Goal: Task Accomplishment & Management: Manage account settings

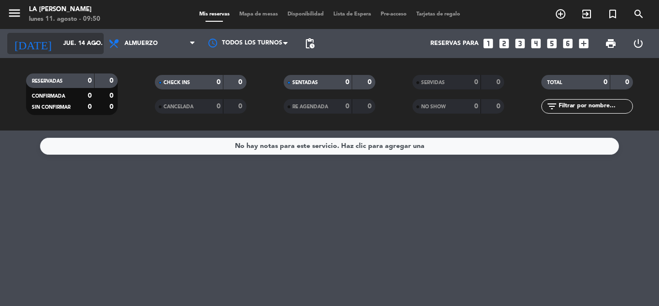
click at [58, 46] on input "jue. 14 ago." at bounding box center [99, 43] width 82 height 16
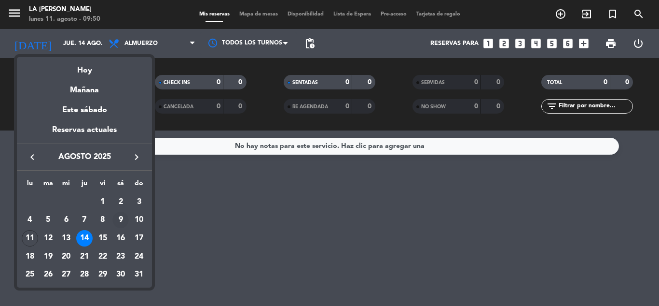
click at [126, 222] on div "9" at bounding box center [120, 219] width 16 height 16
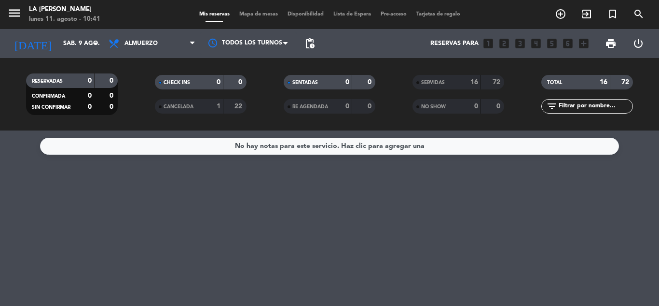
click at [58, 31] on div "[DATE] sáb. 9 ago. arrow_drop_down" at bounding box center [55, 43] width 97 height 29
click at [60, 36] on input "sáb. 9 ago." at bounding box center [99, 43] width 82 height 16
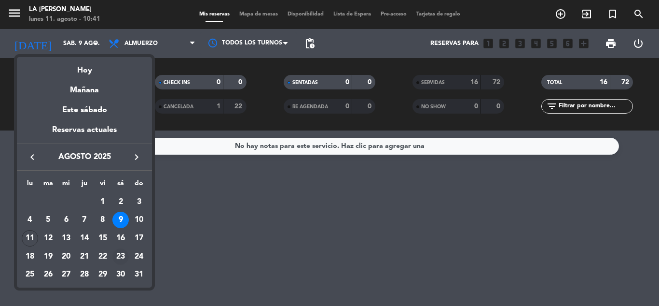
click at [124, 256] on div "23" at bounding box center [120, 256] width 16 height 16
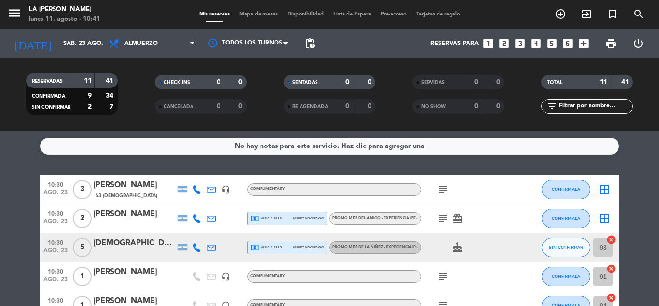
click at [611, 242] on icon "cancel" at bounding box center [612, 240] width 10 height 10
click at [614, 273] on icon "cancel" at bounding box center [612, 269] width 10 height 10
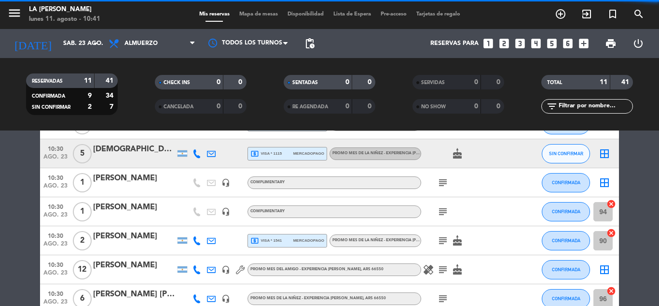
scroll to position [129, 0]
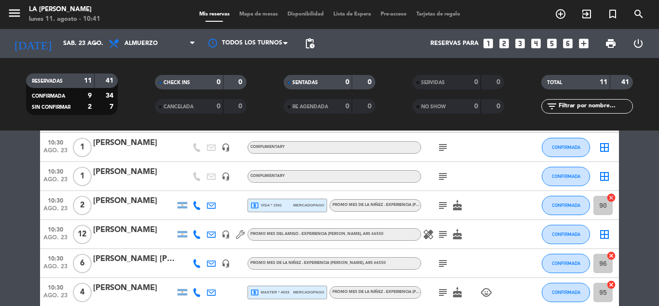
click at [611, 198] on icon "cancel" at bounding box center [612, 198] width 10 height 10
click at [610, 255] on icon "cancel" at bounding box center [612, 256] width 10 height 10
click at [610, 284] on icon "cancel" at bounding box center [612, 285] width 10 height 10
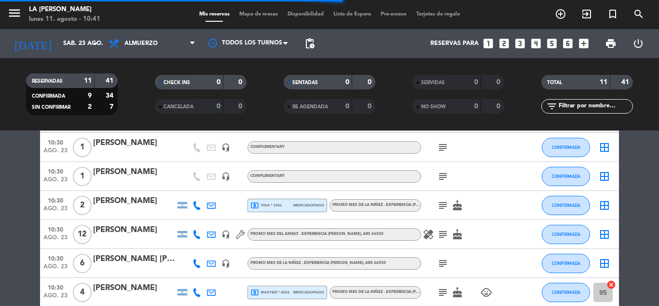
scroll to position [236, 0]
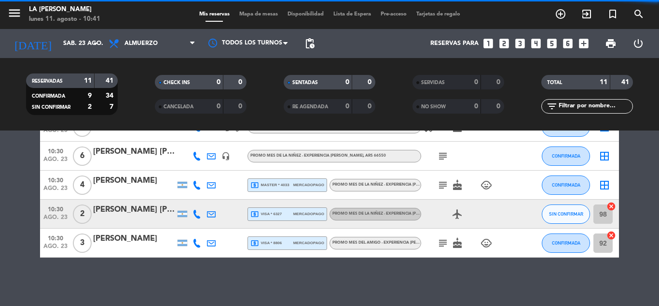
click at [610, 232] on icon "cancel" at bounding box center [612, 235] width 10 height 10
click at [610, 207] on icon "cancel" at bounding box center [612, 206] width 10 height 10
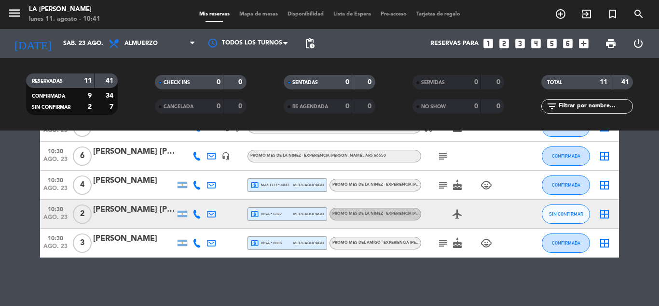
scroll to position [0, 0]
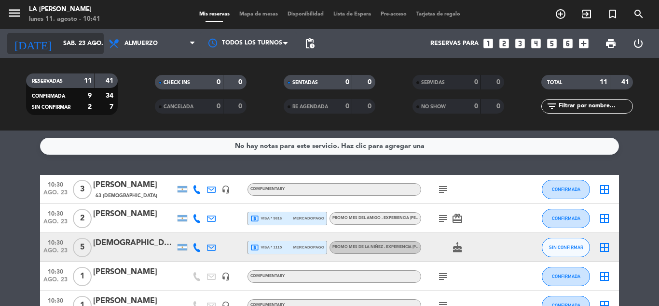
click at [82, 45] on input "sáb. 23 ago." at bounding box center [99, 43] width 82 height 16
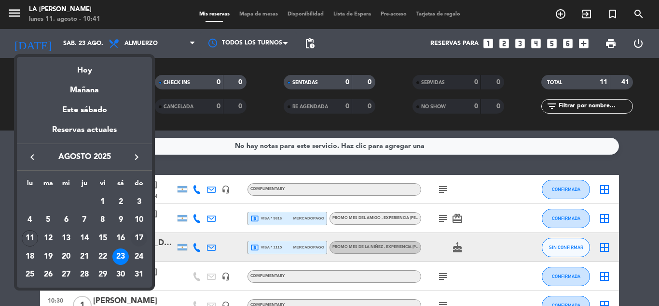
click at [136, 235] on div "17" at bounding box center [139, 238] width 16 height 16
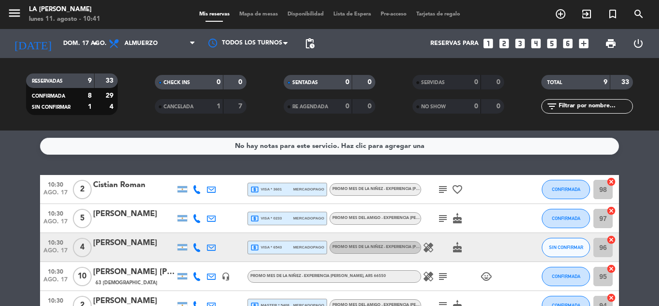
click at [611, 182] on icon "cancel" at bounding box center [612, 182] width 10 height 10
click at [611, 208] on icon "cancel" at bounding box center [612, 211] width 10 height 10
click at [611, 238] on icon "cancel" at bounding box center [612, 240] width 10 height 10
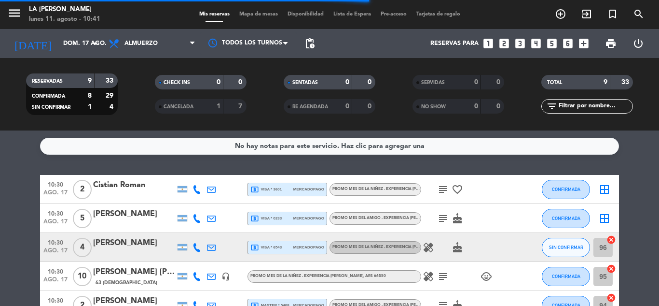
click at [611, 266] on icon "cancel" at bounding box center [612, 269] width 10 height 10
click at [611, 297] on icon "cancel" at bounding box center [612, 298] width 10 height 10
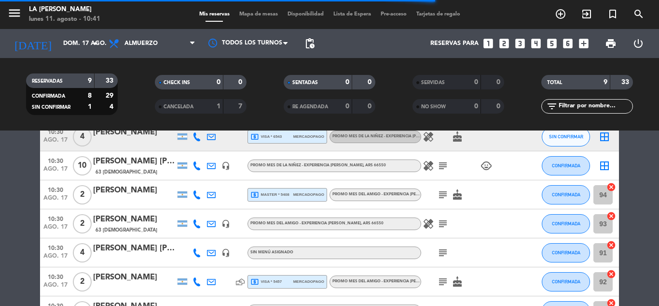
scroll to position [129, 0]
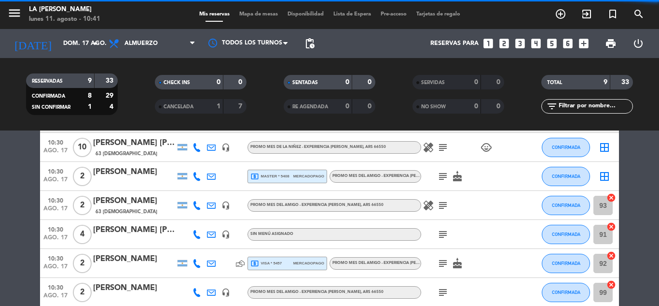
click at [614, 196] on icon "cancel" at bounding box center [612, 198] width 10 height 10
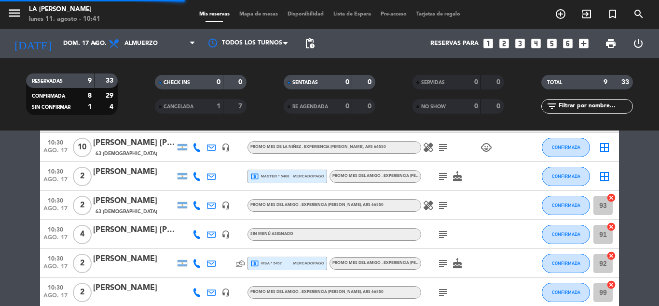
click at [615, 224] on icon "cancel" at bounding box center [612, 227] width 10 height 10
click at [610, 255] on icon "cancel" at bounding box center [612, 256] width 10 height 10
click at [611, 282] on icon "cancel" at bounding box center [612, 285] width 10 height 10
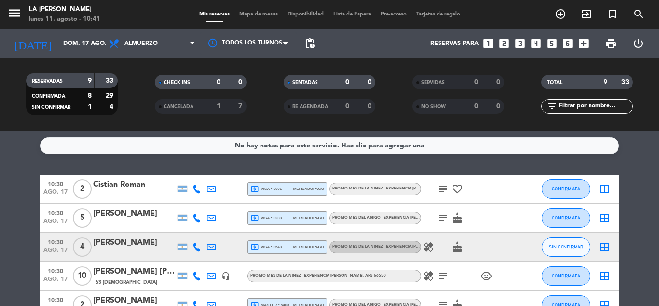
scroll to position [0, 0]
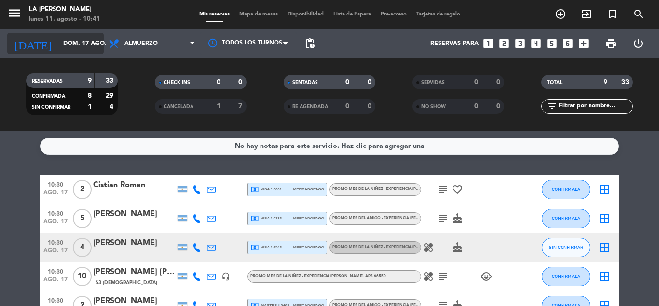
click at [73, 48] on input "dom. 17 ago." at bounding box center [99, 43] width 82 height 16
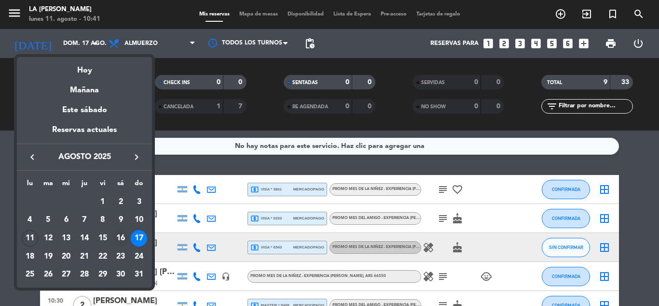
click at [126, 238] on div "16" at bounding box center [120, 238] width 16 height 16
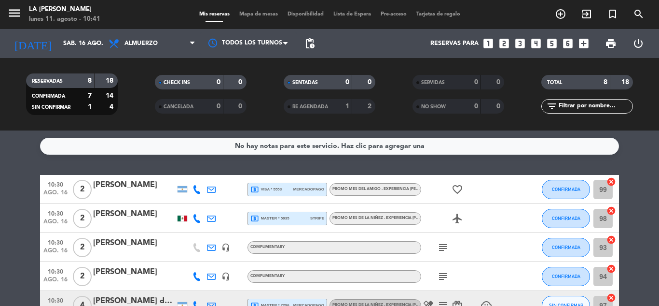
click at [609, 180] on icon "cancel" at bounding box center [612, 182] width 10 height 10
click at [613, 211] on icon "cancel" at bounding box center [612, 211] width 10 height 10
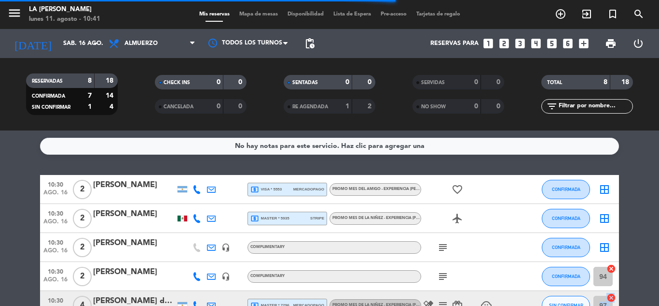
click at [614, 299] on div "97 cancel" at bounding box center [604, 305] width 29 height 28
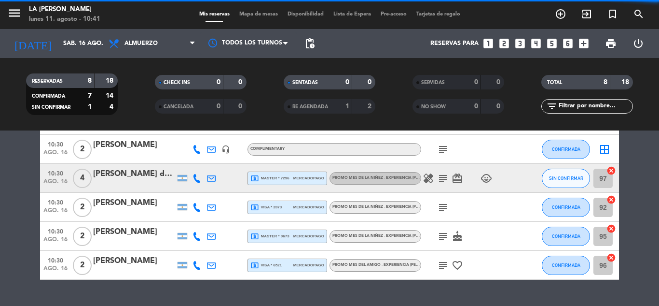
scroll to position [146, 0]
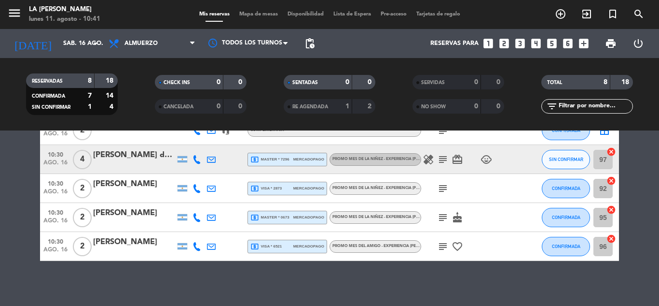
click at [613, 180] on icon "cancel" at bounding box center [612, 181] width 10 height 10
click at [613, 150] on icon "cancel" at bounding box center [612, 152] width 10 height 10
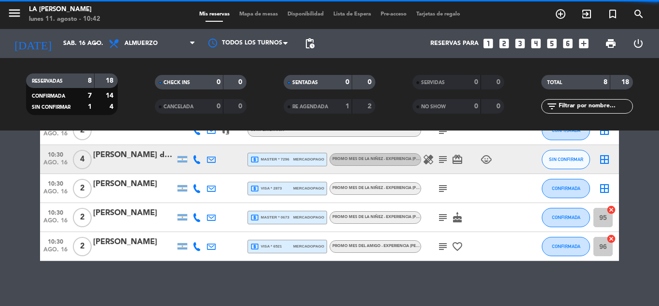
click at [614, 206] on icon "cancel" at bounding box center [612, 210] width 10 height 10
click at [609, 233] on div "96 cancel" at bounding box center [604, 246] width 29 height 28
click at [611, 236] on icon "cancel" at bounding box center [612, 239] width 10 height 10
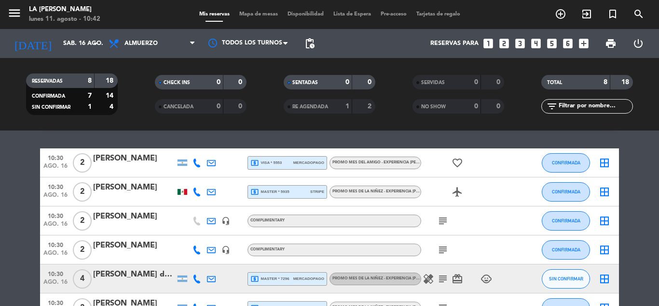
scroll to position [0, 0]
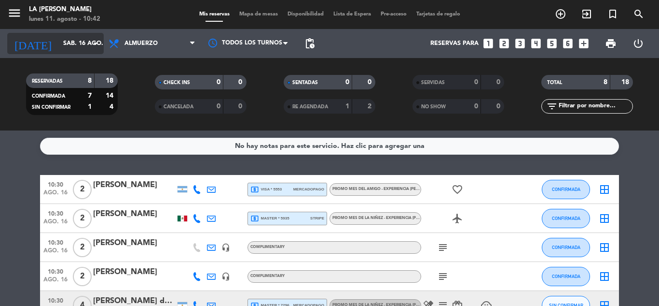
click at [80, 44] on input "sáb. 16 ago." at bounding box center [99, 43] width 82 height 16
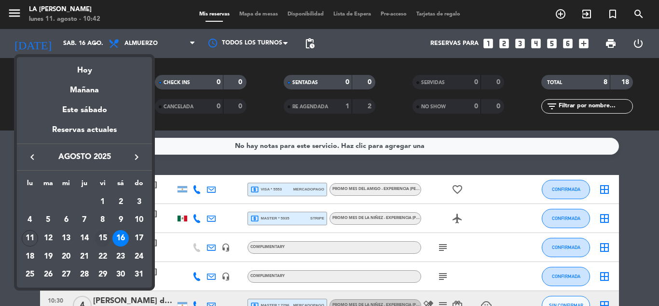
click at [105, 231] on div "15" at bounding box center [103, 238] width 16 height 16
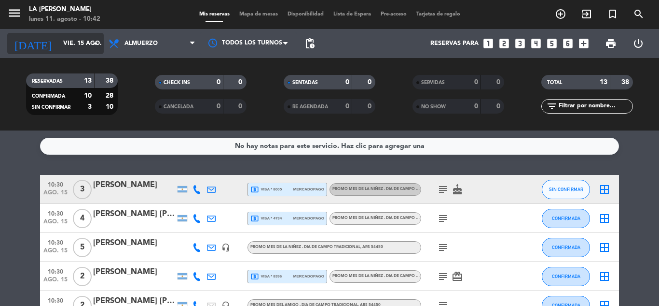
click at [80, 50] on input "vie. 15 ago." at bounding box center [99, 43] width 82 height 16
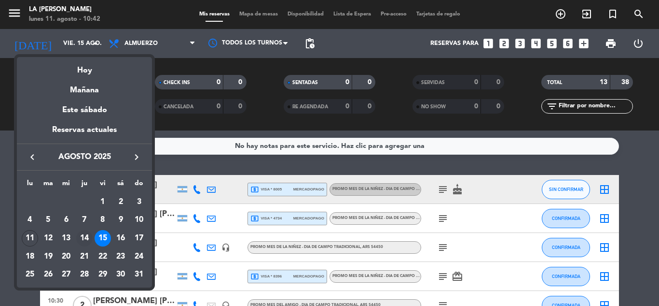
click at [88, 237] on div "14" at bounding box center [84, 238] width 16 height 16
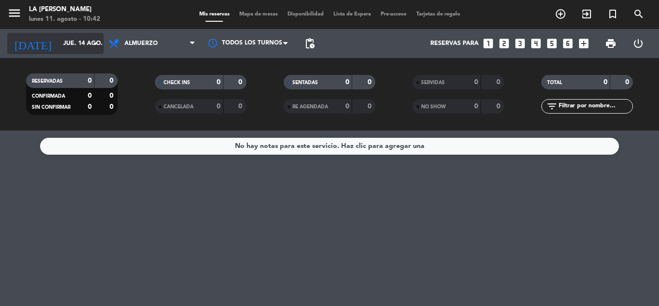
click at [90, 49] on icon "arrow_drop_down" at bounding box center [96, 44] width 12 height 12
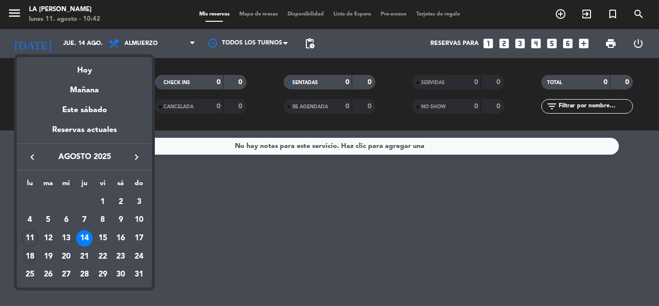
click at [33, 258] on div "18" at bounding box center [30, 256] width 16 height 16
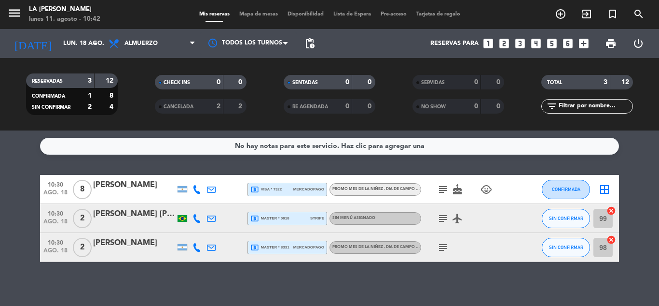
click at [613, 211] on icon "cancel" at bounding box center [612, 211] width 10 height 10
click at [611, 240] on icon "cancel" at bounding box center [612, 240] width 10 height 10
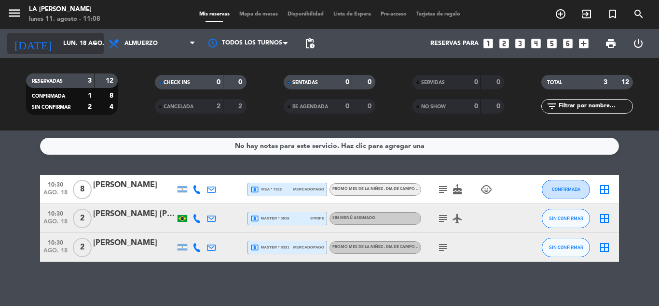
click at [76, 42] on input "lun. 18 ago." at bounding box center [99, 43] width 82 height 16
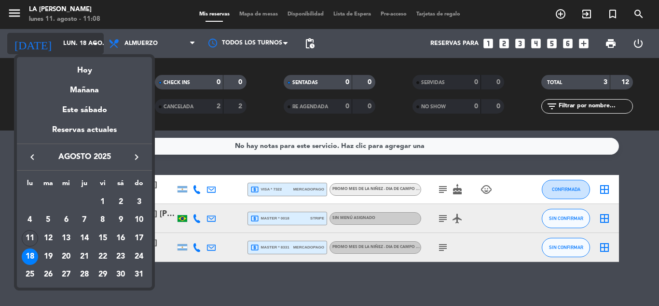
click at [76, 42] on div at bounding box center [329, 153] width 659 height 306
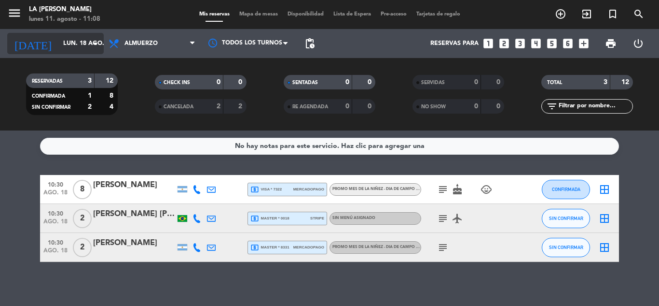
click at [76, 42] on input "lun. 18 ago." at bounding box center [99, 43] width 82 height 16
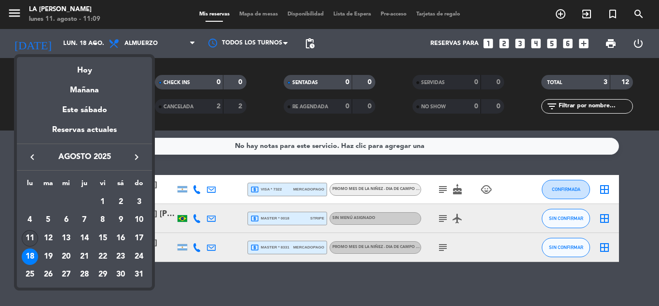
click at [36, 238] on div "11" at bounding box center [30, 238] width 16 height 16
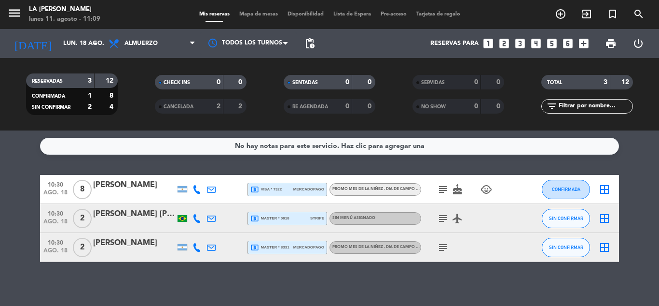
type input "lun. 11 ago."
